Goal: Navigation & Orientation: Find specific page/section

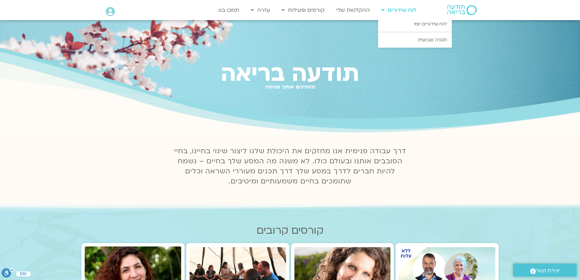
click at [397, 9] on link "לוח שידורים" at bounding box center [399, 10] width 42 height 13
click at [404, 22] on link "לוח שידורים יומי" at bounding box center [415, 23] width 74 height 15
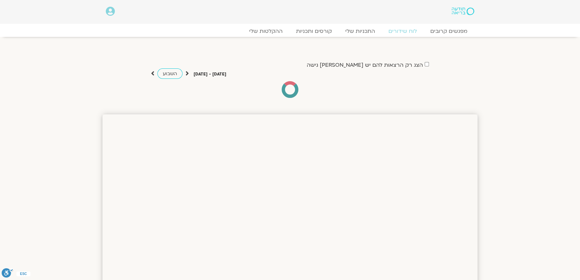
click at [415, 25] on div "מפגשים קרובים לוח שידורים התכניות שלי קורסים ותכניות ההקלטות שלי מפגשים קרובים …" at bounding box center [290, 30] width 382 height 13
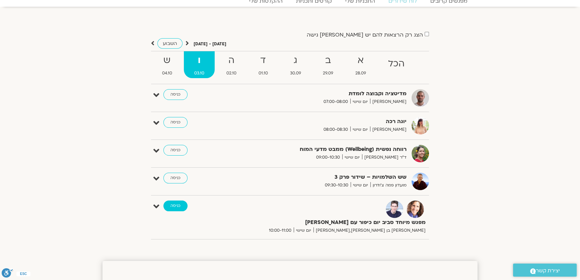
click at [178, 204] on link "כניסה" at bounding box center [175, 205] width 24 height 11
